Goal: Task Accomplishment & Management: Manage account settings

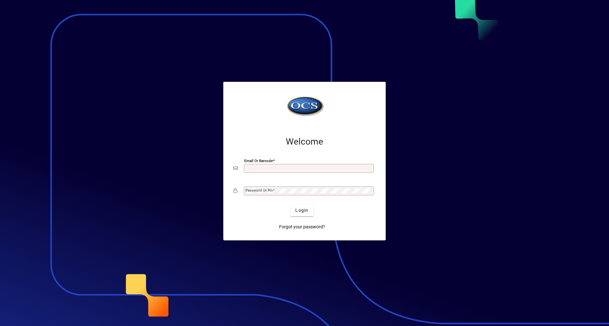
click at [286, 170] on input "Email or Barcode" at bounding box center [309, 168] width 128 height 5
type input "**********"
click at [359, 189] on div "Password or Pin" at bounding box center [309, 190] width 130 height 9
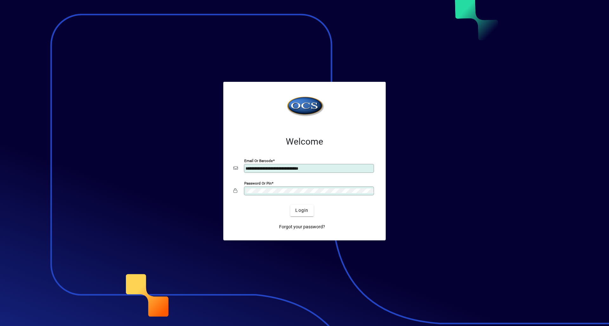
click at [290, 205] on button "Login" at bounding box center [301, 210] width 23 height 11
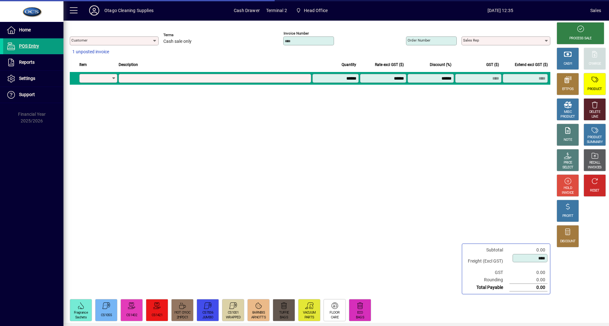
type input "********"
type input "**********"
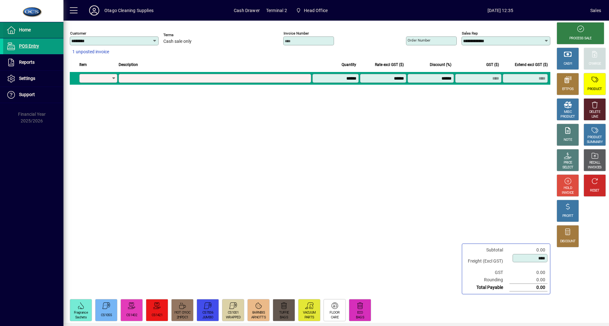
click at [10, 25] on span at bounding box center [33, 30] width 60 height 15
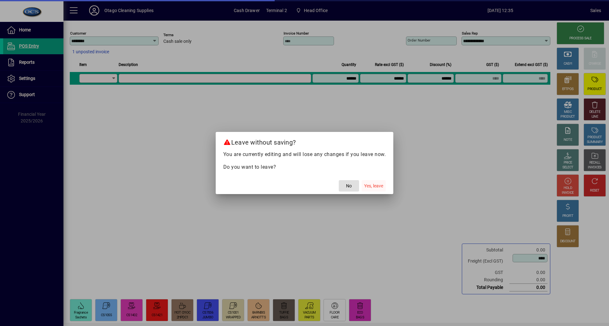
click at [374, 185] on span "Yes, leave" at bounding box center [373, 186] width 19 height 7
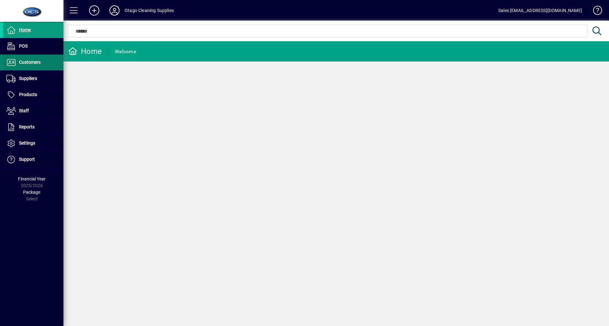
click at [35, 61] on span "Customers" at bounding box center [30, 62] width 22 height 5
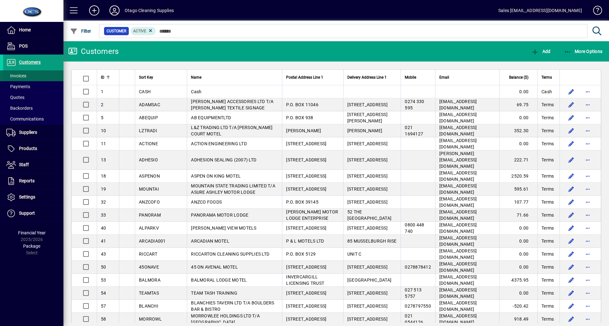
click at [32, 73] on span at bounding box center [33, 75] width 60 height 15
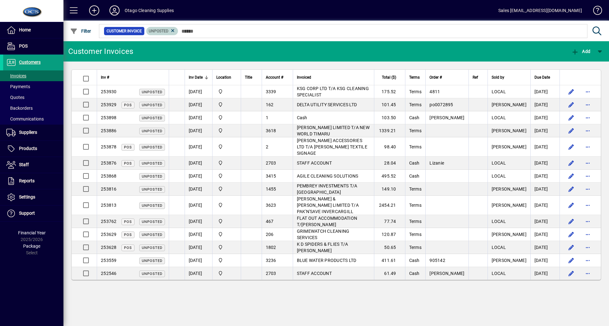
drag, startPoint x: 172, startPoint y: 33, endPoint x: 151, endPoint y: 42, distance: 22.9
click at [170, 33] on span "Unposted" at bounding box center [162, 31] width 27 height 6
click at [170, 32] on icon at bounding box center [173, 31] width 6 height 6
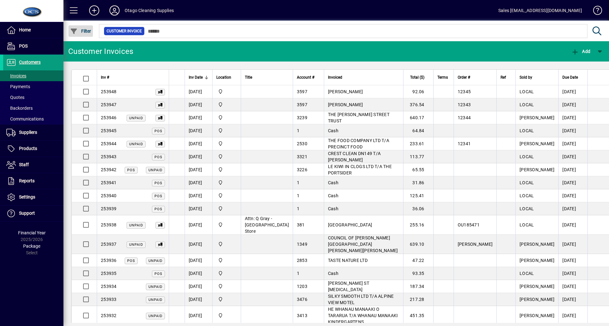
click at [81, 27] on span "button" at bounding box center [81, 30] width 24 height 15
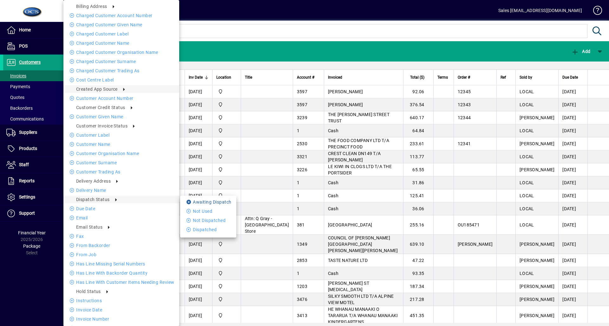
click at [187, 200] on icon at bounding box center [189, 202] width 6 height 4
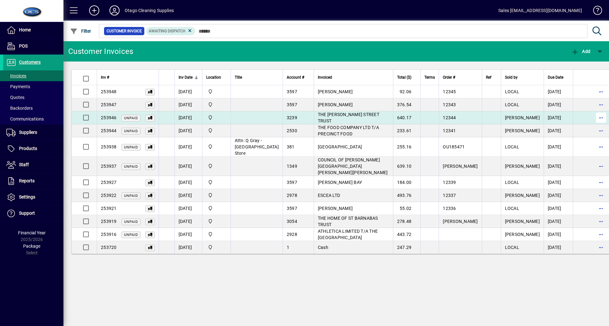
click at [593, 117] on span "button" at bounding box center [600, 117] width 15 height 15
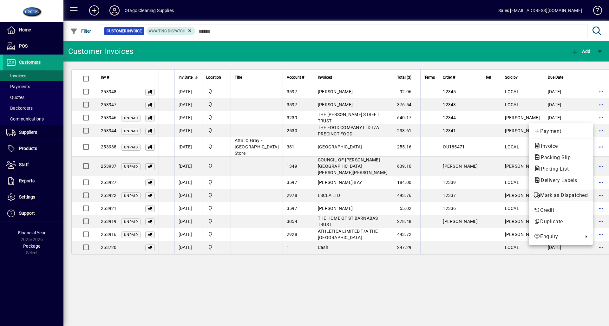
click at [554, 195] on span "Mark as Dispatched" at bounding box center [561, 196] width 54 height 8
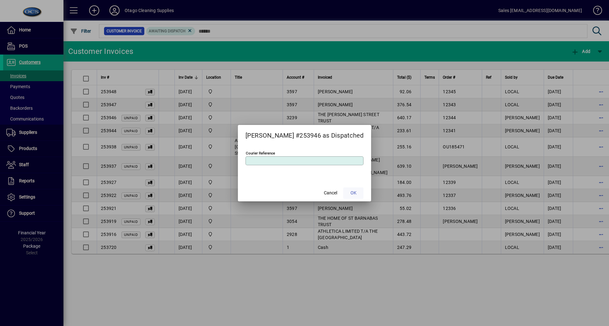
click at [350, 195] on span "OK" at bounding box center [353, 193] width 6 height 7
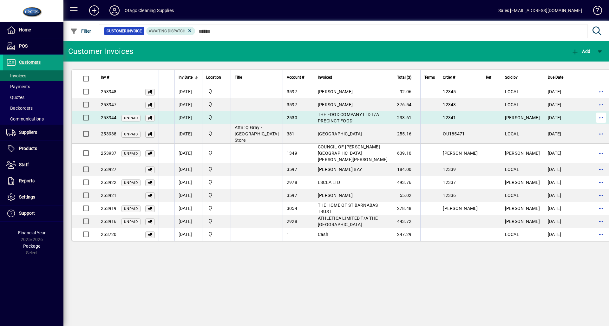
click at [593, 117] on span "button" at bounding box center [600, 117] width 15 height 15
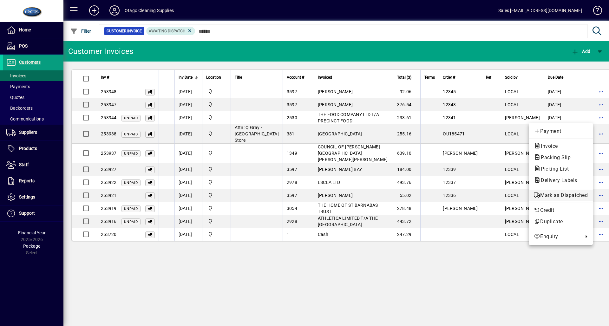
click at [578, 200] on button "Mark as Dispatched" at bounding box center [561, 195] width 64 height 11
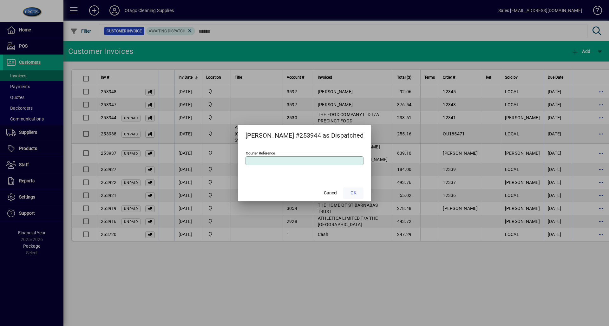
click at [350, 192] on span "OK" at bounding box center [353, 193] width 6 height 7
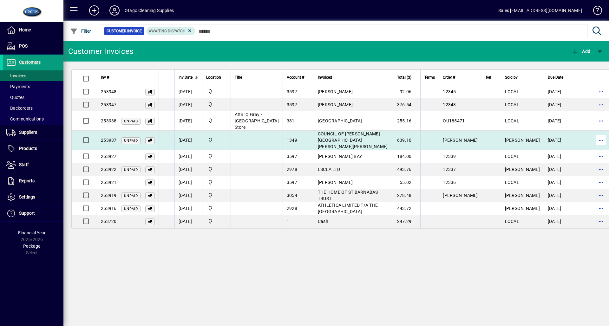
click at [593, 136] on span "button" at bounding box center [600, 140] width 15 height 15
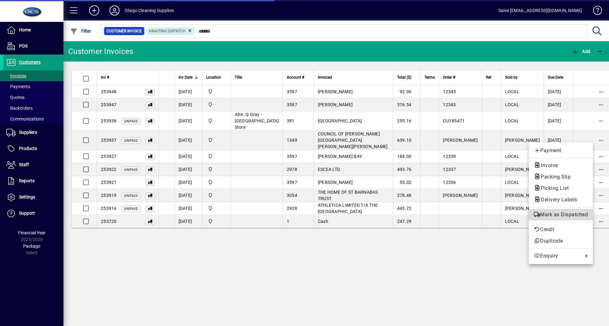
click at [560, 212] on span "Mark as Dispatched" at bounding box center [561, 215] width 54 height 8
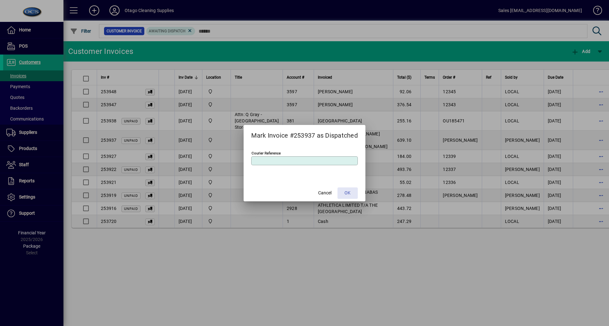
click at [356, 193] on span at bounding box center [347, 193] width 20 height 15
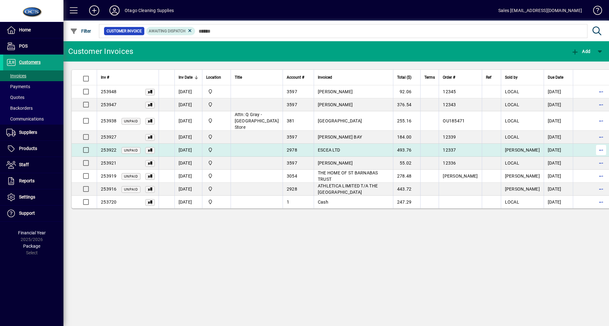
click at [593, 151] on span "button" at bounding box center [600, 149] width 15 height 15
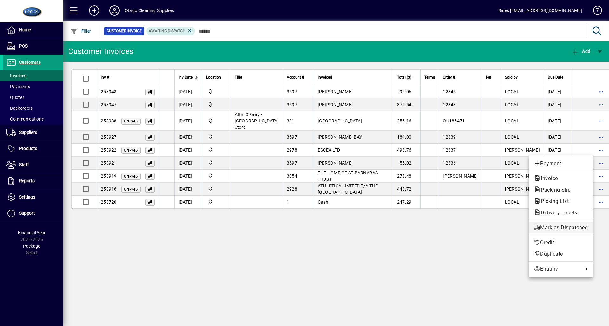
click at [581, 229] on span "Mark as Dispatched" at bounding box center [561, 228] width 54 height 8
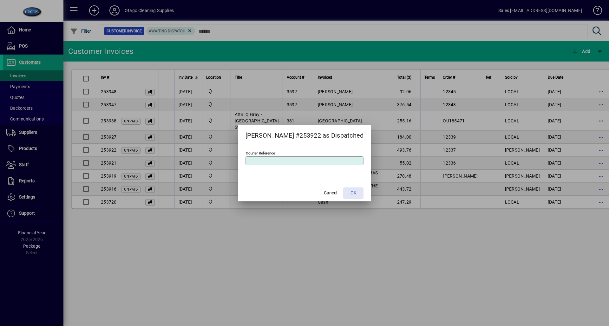
click at [351, 194] on span "OK" at bounding box center [353, 193] width 6 height 7
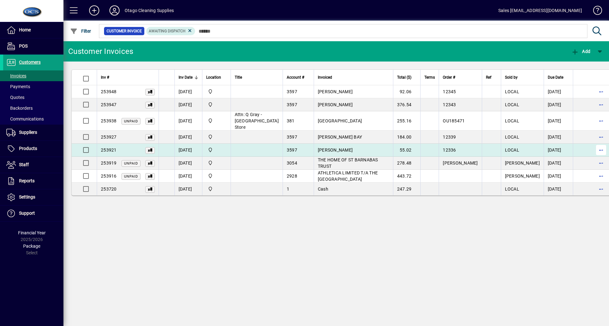
click at [593, 148] on span "button" at bounding box center [600, 149] width 15 height 15
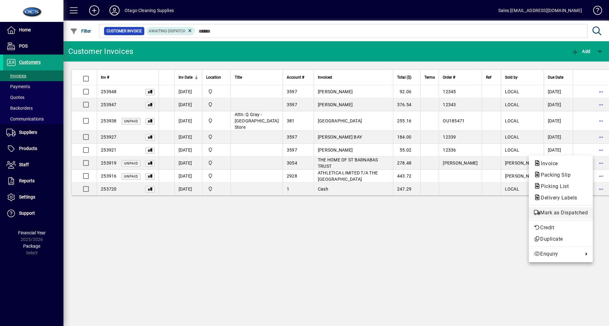
click at [553, 208] on button "Mark as Dispatched" at bounding box center [561, 212] width 64 height 11
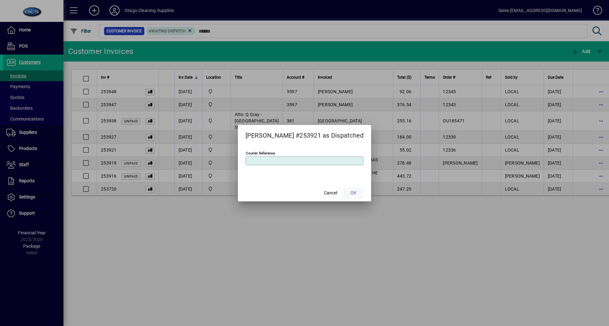
click at [349, 188] on span at bounding box center [353, 193] width 20 height 15
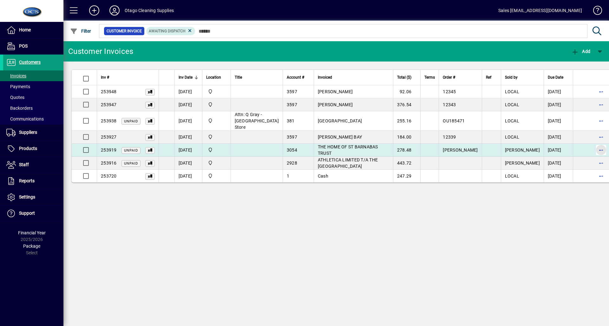
click at [593, 148] on span "button" at bounding box center [600, 149] width 15 height 15
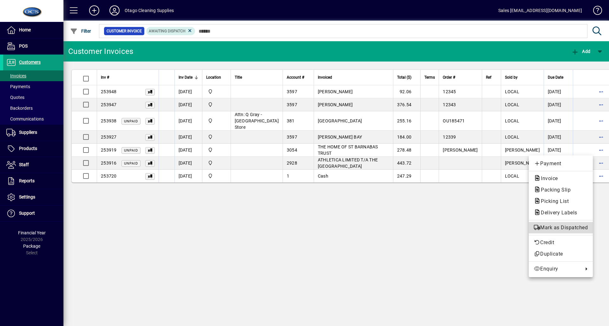
click at [573, 225] on span "Mark as Dispatched" at bounding box center [561, 228] width 54 height 8
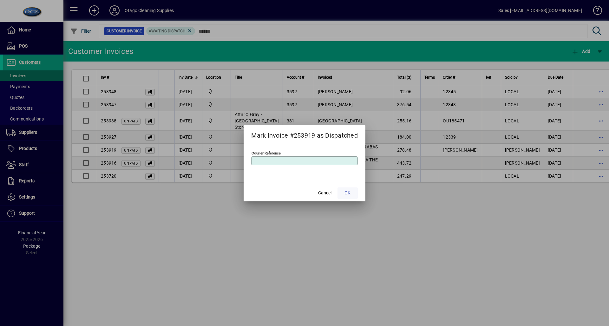
click at [349, 193] on span "OK" at bounding box center [347, 193] width 6 height 7
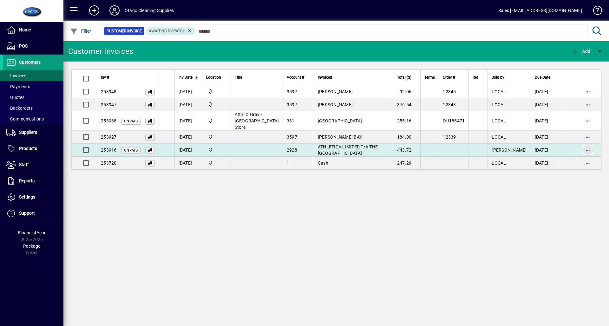
click at [587, 151] on span "button" at bounding box center [587, 149] width 15 height 15
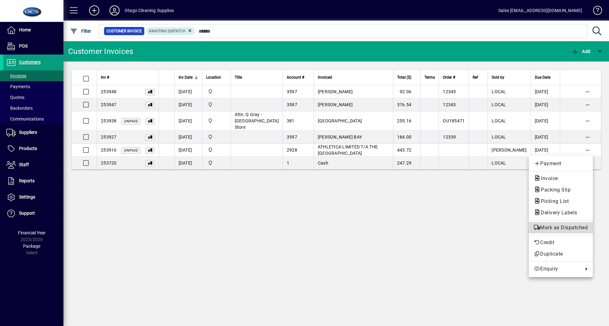
click at [564, 227] on span "Mark as Dispatched" at bounding box center [561, 228] width 54 height 8
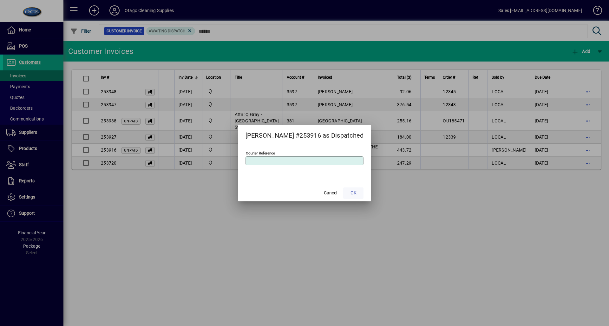
click at [350, 195] on span "OK" at bounding box center [353, 193] width 6 height 7
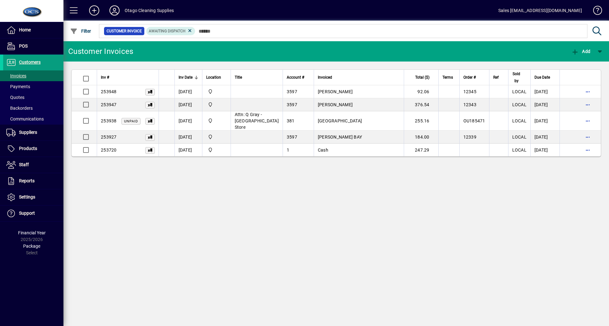
click at [404, 133] on td "184.00" at bounding box center [421, 137] width 35 height 13
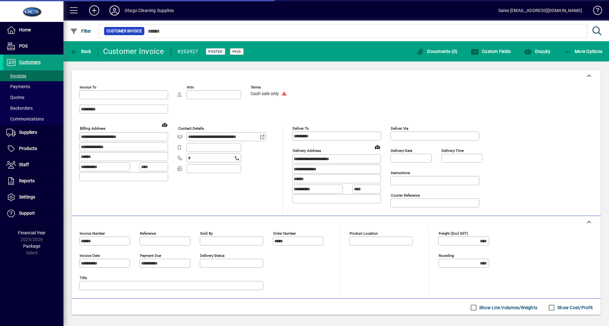
type input "**********"
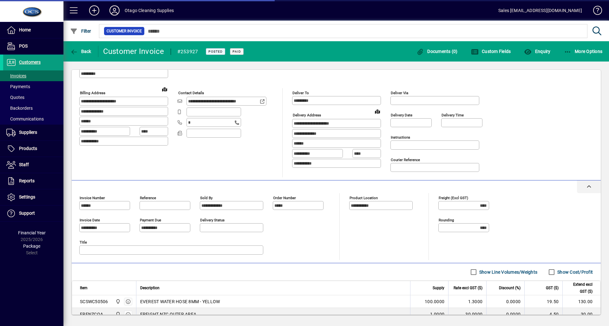
scroll to position [81, 0]
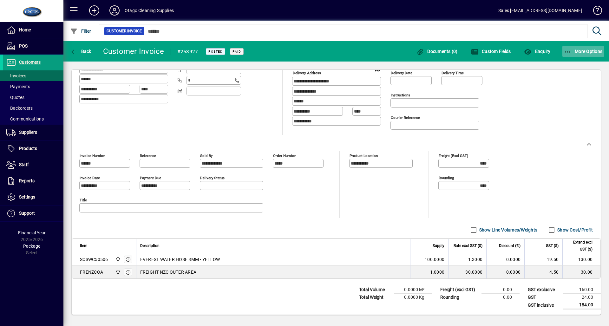
click at [593, 48] on span "button" at bounding box center [583, 51] width 42 height 15
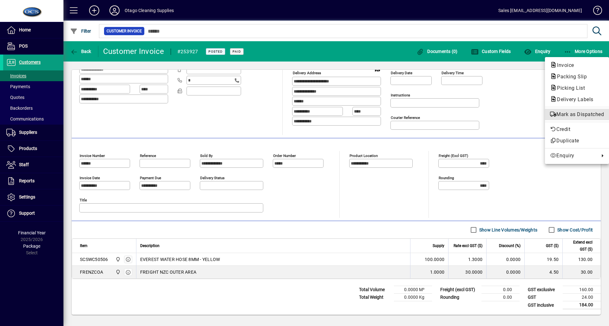
drag, startPoint x: 592, startPoint y: 118, endPoint x: 464, endPoint y: 148, distance: 131.6
click at [590, 121] on div "Invoice Packing Slip Picking List Delivery Labels Mark as Dispatched Credit Dup…" at bounding box center [577, 110] width 64 height 107
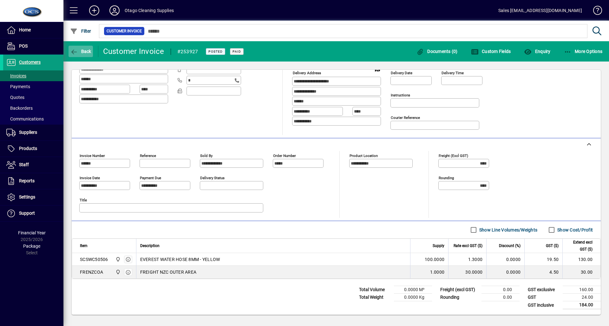
click at [88, 46] on span "button" at bounding box center [81, 51] width 24 height 15
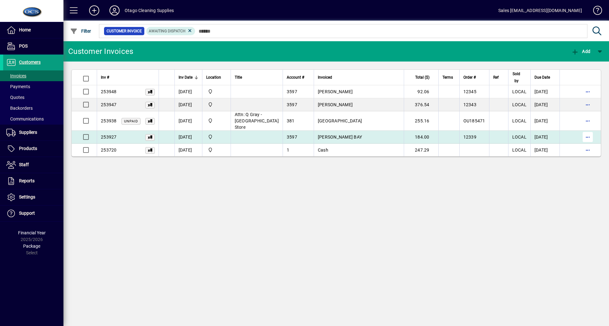
click at [587, 136] on span "button" at bounding box center [587, 136] width 15 height 15
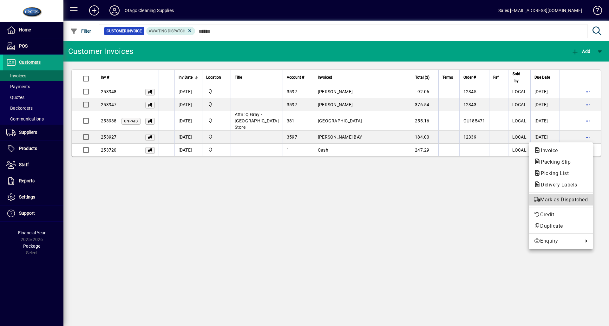
click at [575, 197] on span "Mark as Dispatched" at bounding box center [561, 200] width 54 height 8
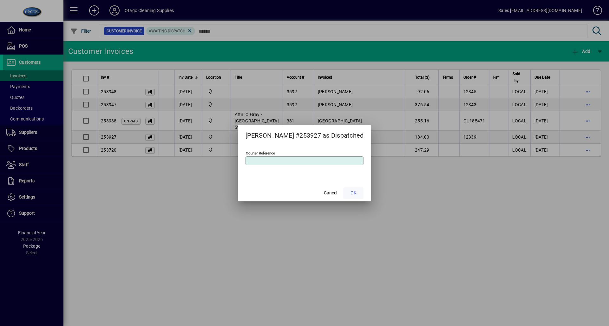
click at [351, 193] on span "OK" at bounding box center [353, 193] width 6 height 7
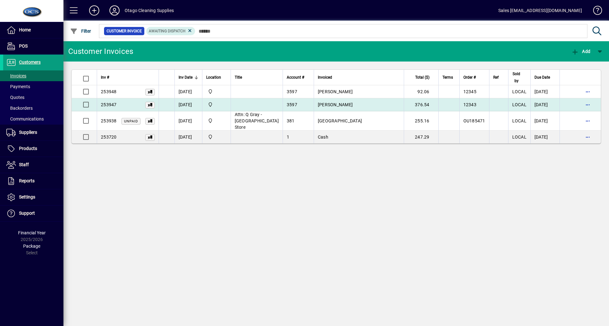
click at [330, 105] on span "[PERSON_NAME]" at bounding box center [335, 104] width 35 height 5
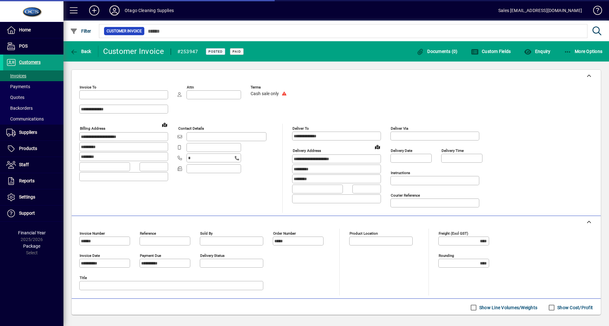
type input "**********"
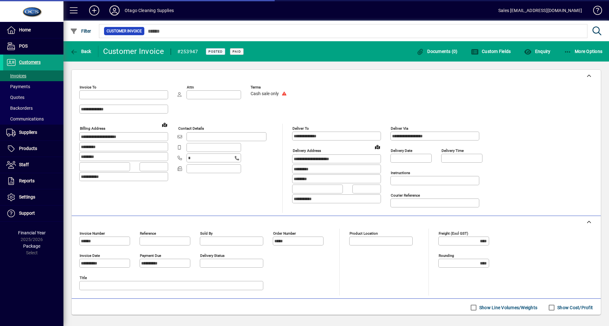
type input "**********"
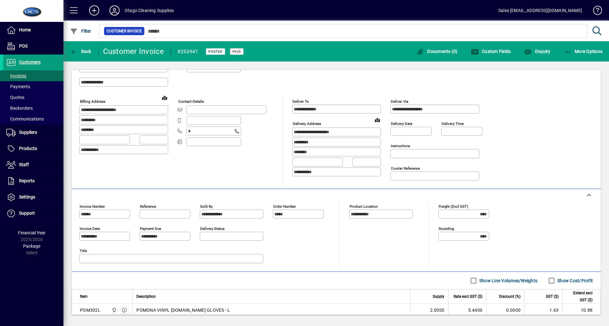
scroll to position [18, 0]
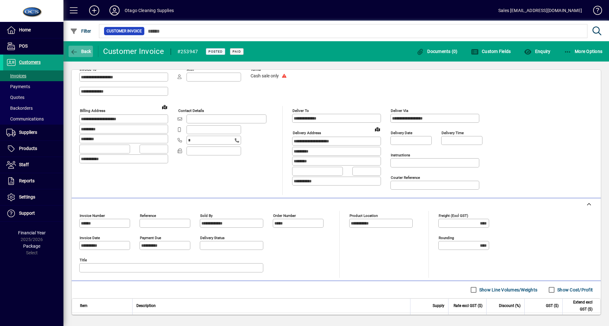
click at [88, 54] on span "button" at bounding box center [81, 51] width 24 height 15
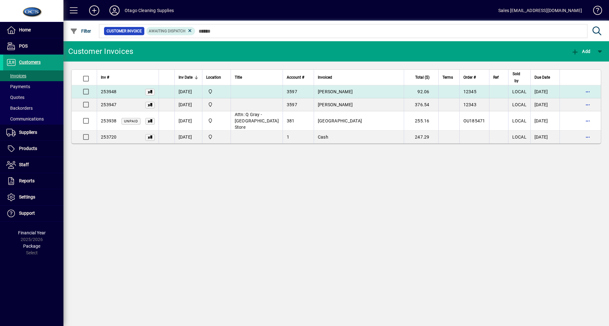
click at [318, 90] on span "[PERSON_NAME]" at bounding box center [335, 91] width 35 height 5
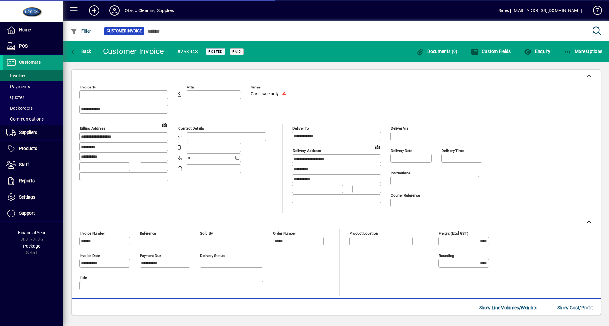
type input "**********"
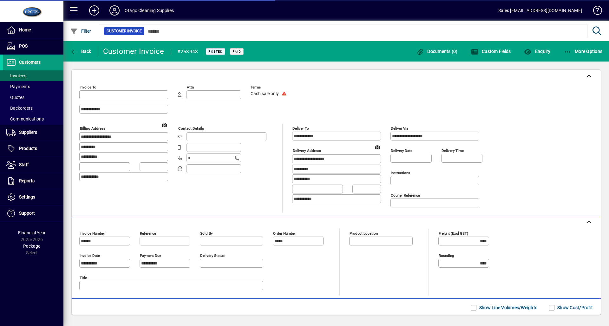
type input "**********"
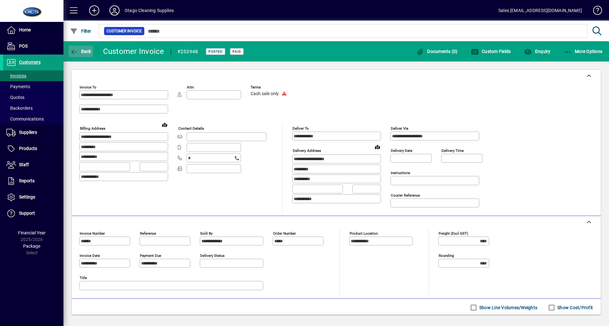
click at [88, 52] on span "Back" at bounding box center [80, 51] width 21 height 5
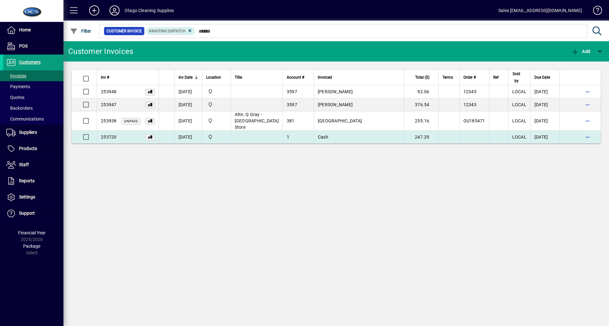
click at [326, 136] on td "Cash" at bounding box center [359, 137] width 90 height 13
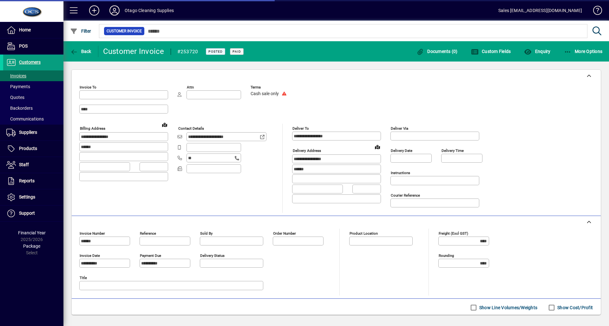
type input "**********"
type input "********"
type input "**********"
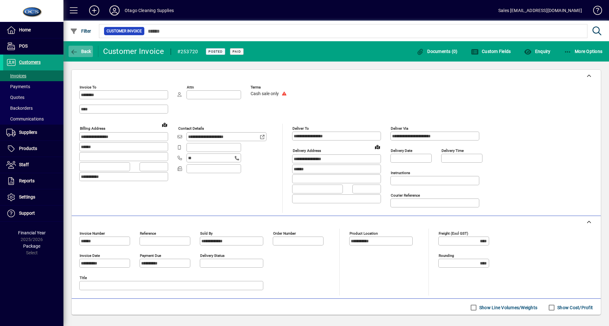
click at [81, 56] on span "button" at bounding box center [81, 51] width 24 height 15
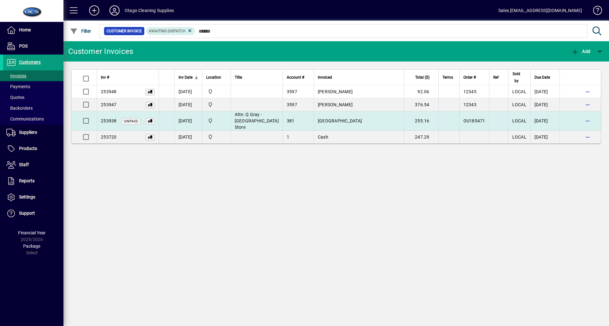
click at [367, 124] on td "[GEOGRAPHIC_DATA]" at bounding box center [359, 120] width 90 height 19
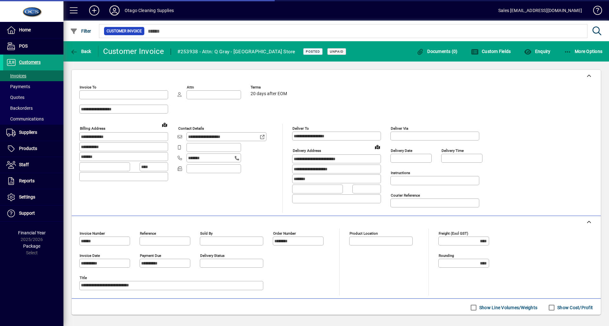
type input "**********"
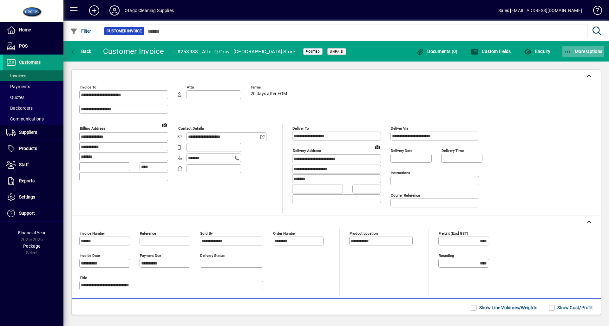
click at [572, 50] on span "More Options" at bounding box center [583, 51] width 39 height 5
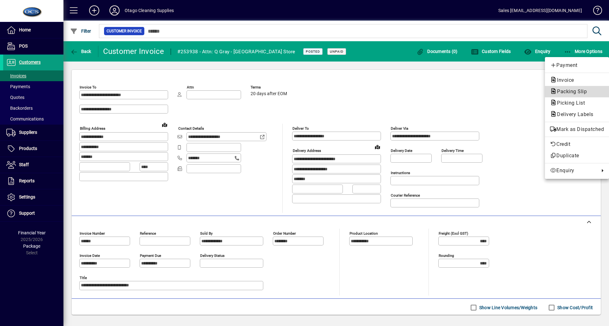
click at [559, 91] on span "Packing Slip" at bounding box center [570, 91] width 40 height 6
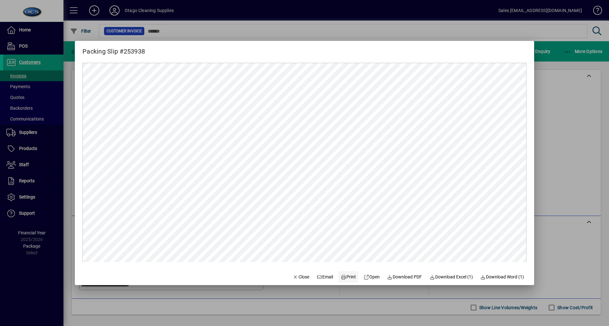
click at [349, 277] on span "Print" at bounding box center [348, 277] width 15 height 7
click at [299, 277] on span "Close" at bounding box center [301, 277] width 16 height 7
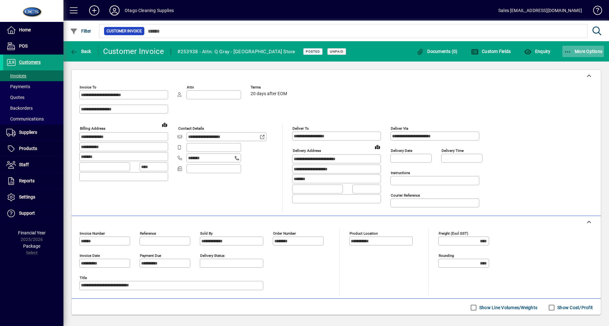
click at [570, 57] on span "button" at bounding box center [583, 51] width 42 height 15
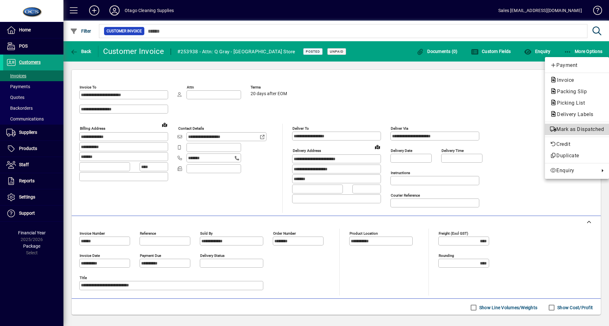
click at [575, 126] on span "Mark as Dispatched" at bounding box center [577, 130] width 54 height 8
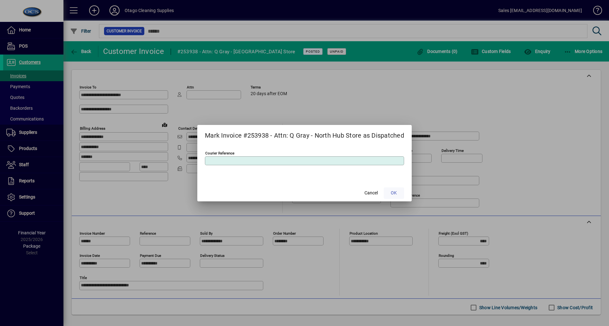
click at [393, 197] on span at bounding box center [394, 193] width 20 height 15
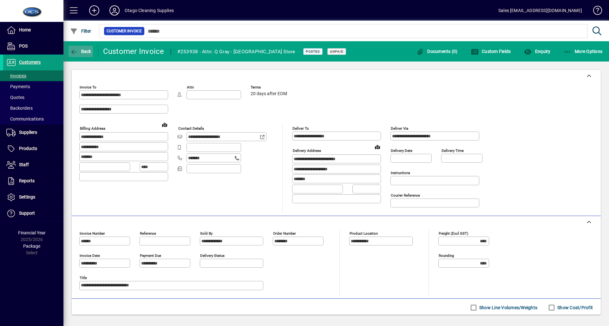
click at [86, 56] on span "button" at bounding box center [81, 51] width 24 height 15
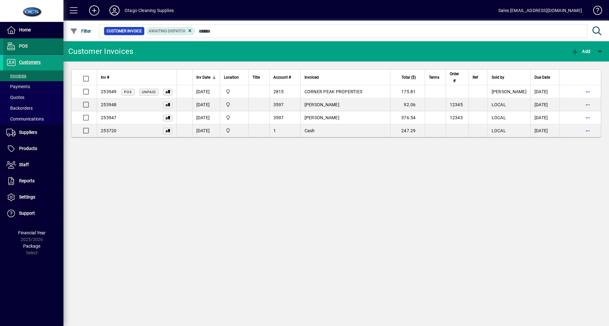
click at [26, 46] on span "POS" at bounding box center [23, 45] width 9 height 5
